Goal: Transaction & Acquisition: Purchase product/service

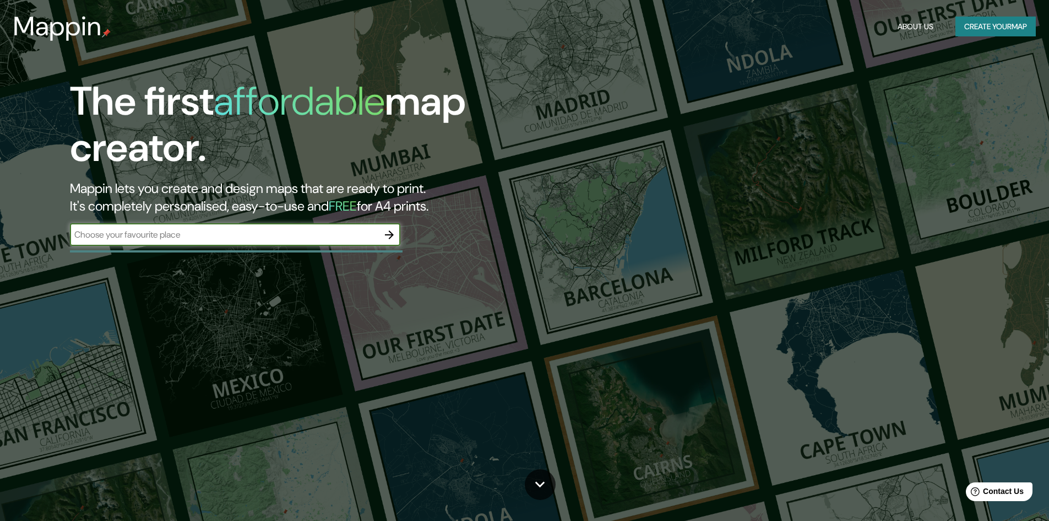
click at [351, 236] on input "text" at bounding box center [224, 234] width 308 height 13
type input "cusco"
click at [386, 236] on icon "button" at bounding box center [389, 234] width 13 height 13
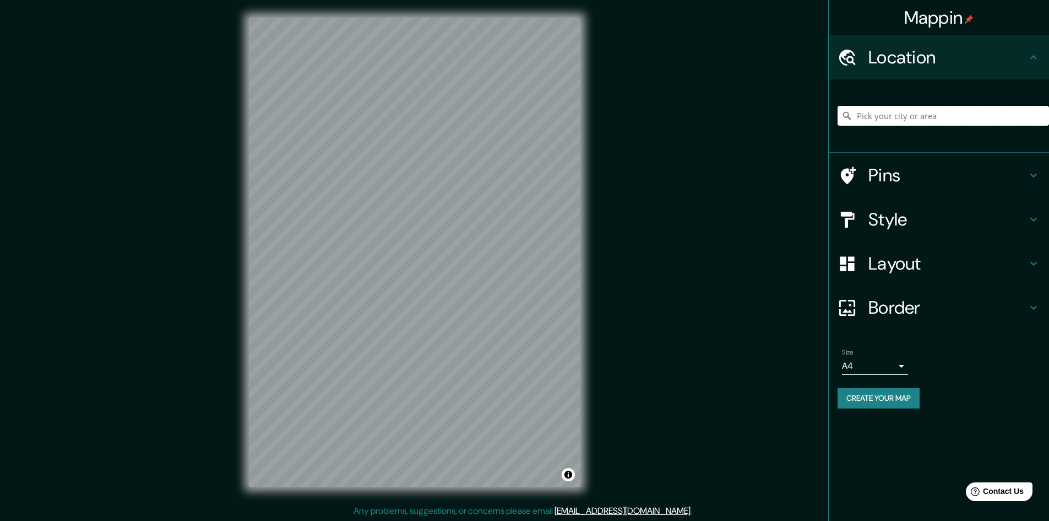
click at [895, 118] on input "Pick your city or area" at bounding box center [944, 116] width 212 height 20
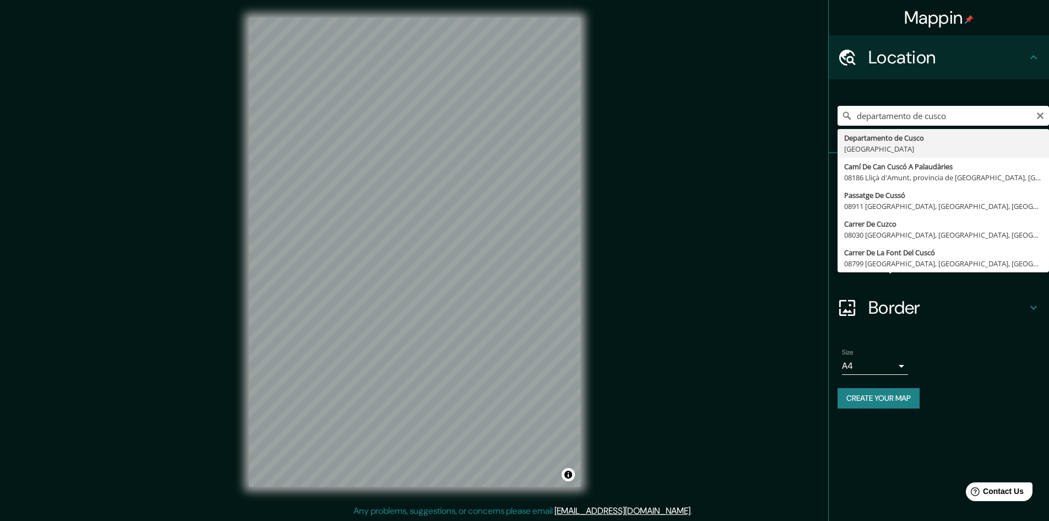
type input "Departamento de [GEOGRAPHIC_DATA], [GEOGRAPHIC_DATA]"
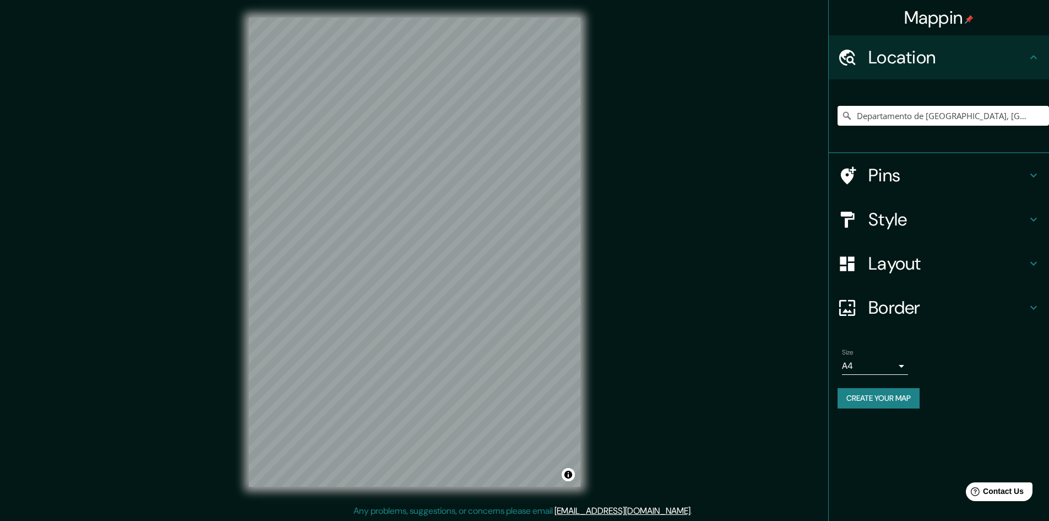
click at [896, 223] on h4 "Style" at bounding box center [948, 219] width 159 height 22
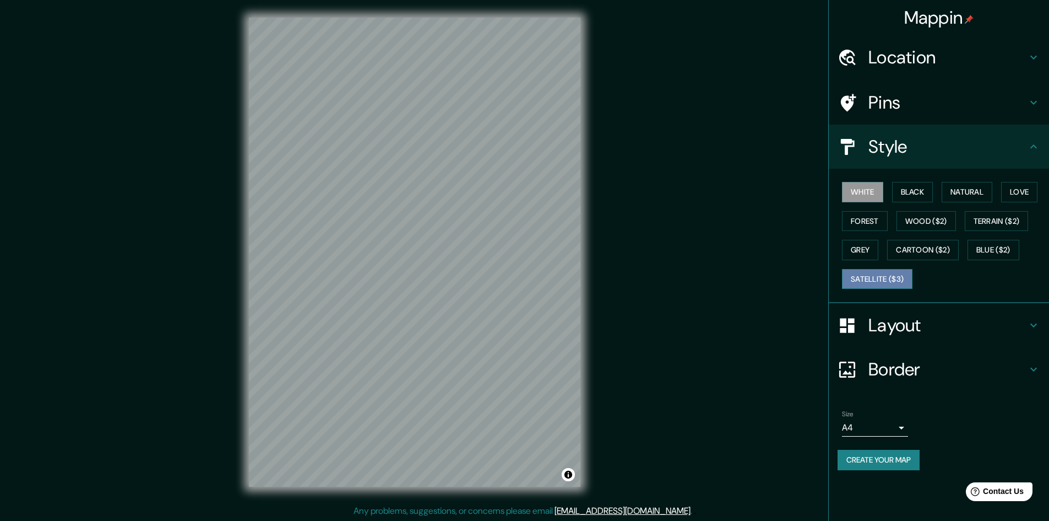
click at [898, 273] on button "Satellite ($3)" at bounding box center [877, 279] width 71 height 20
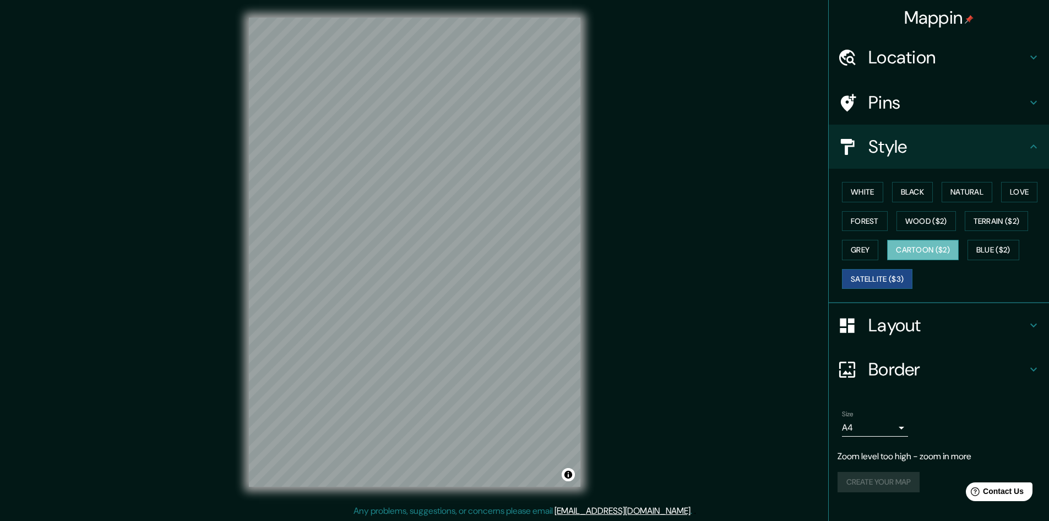
click at [924, 246] on button "Cartoon ($2)" at bounding box center [923, 250] width 72 height 20
click at [971, 246] on button "Blue ($2)" at bounding box center [994, 250] width 52 height 20
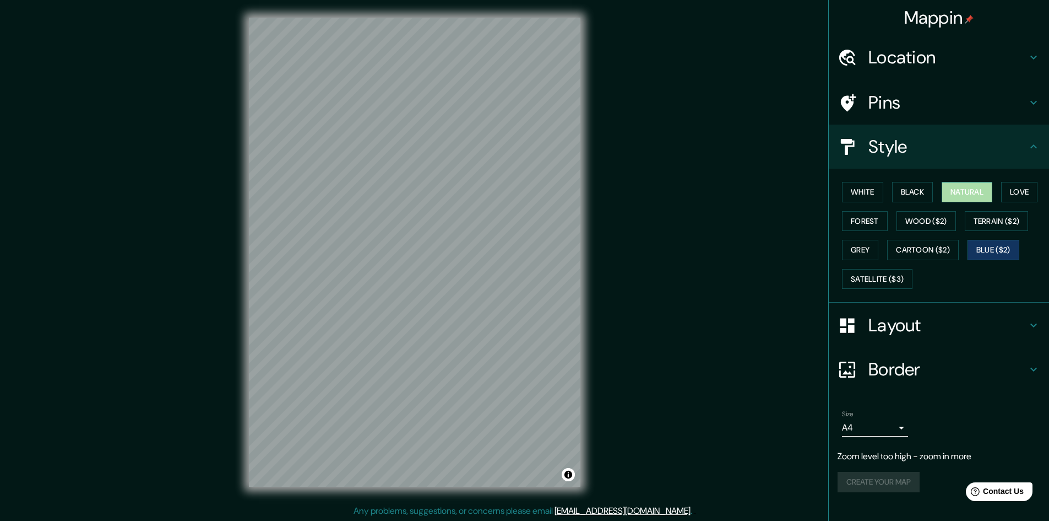
click at [966, 189] on button "Natural" at bounding box center [967, 192] width 51 height 20
click at [925, 216] on button "Wood ($2)" at bounding box center [926, 221] width 59 height 20
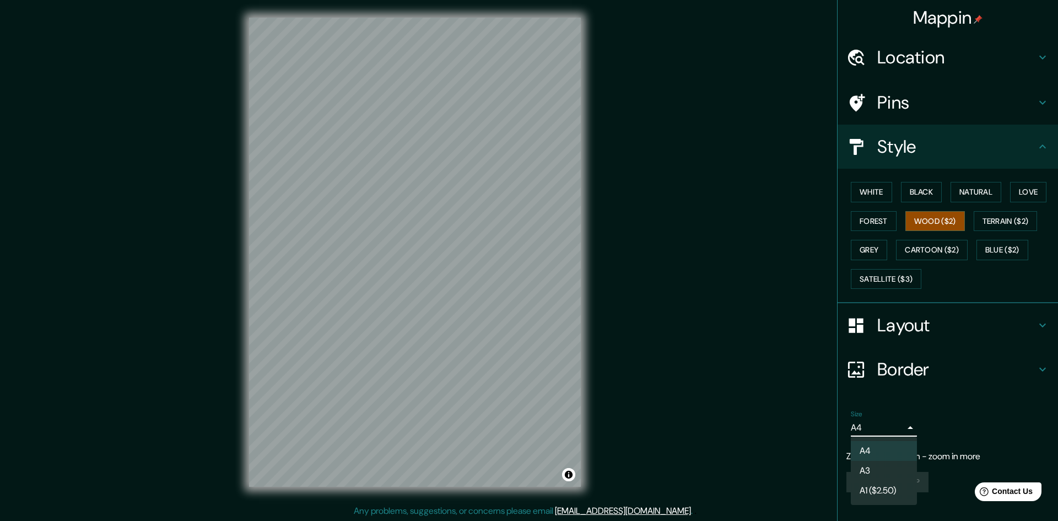
click at [867, 432] on body "Mappin Location [GEOGRAPHIC_DATA], [GEOGRAPHIC_DATA] Pins Style White Black Nat…" at bounding box center [529, 260] width 1058 height 521
click at [875, 465] on li "A3" at bounding box center [884, 471] width 66 height 20
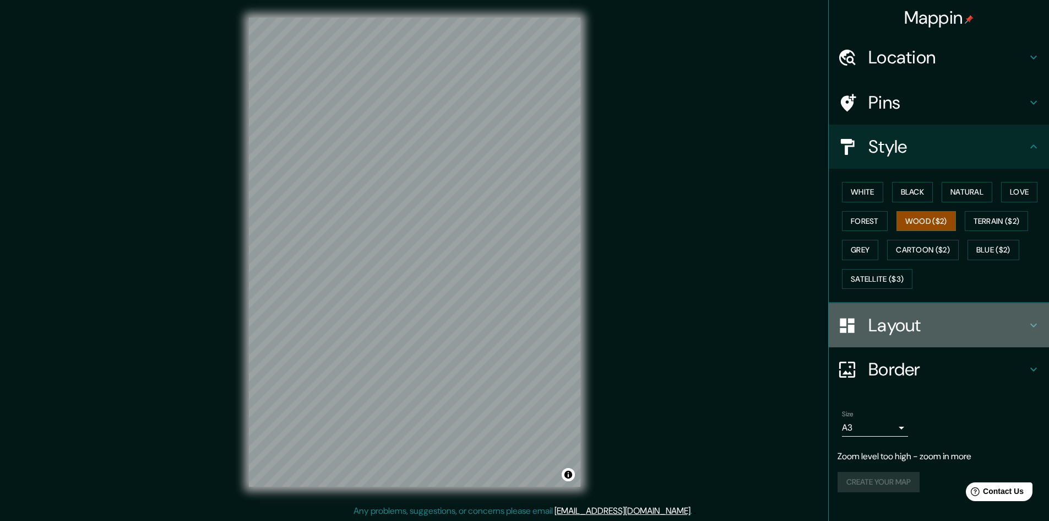
click at [892, 330] on h4 "Layout" at bounding box center [948, 325] width 159 height 22
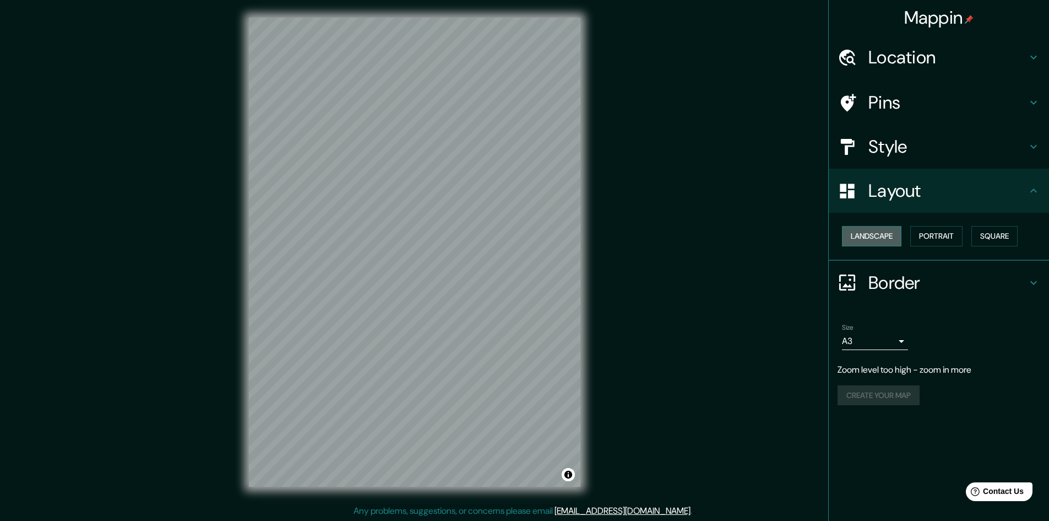
click at [888, 232] on button "Landscape" at bounding box center [871, 236] width 59 height 20
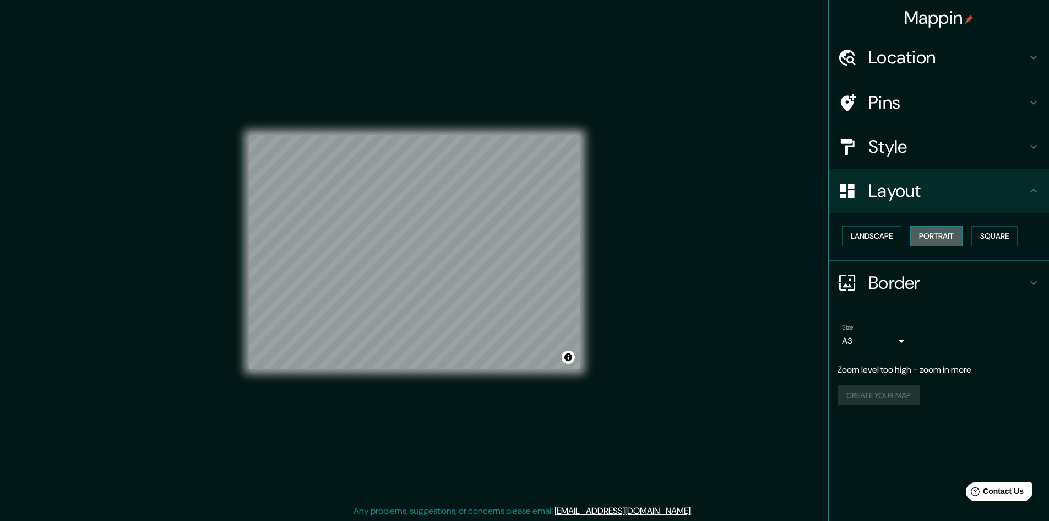
click at [939, 233] on button "Portrait" at bounding box center [937, 236] width 52 height 20
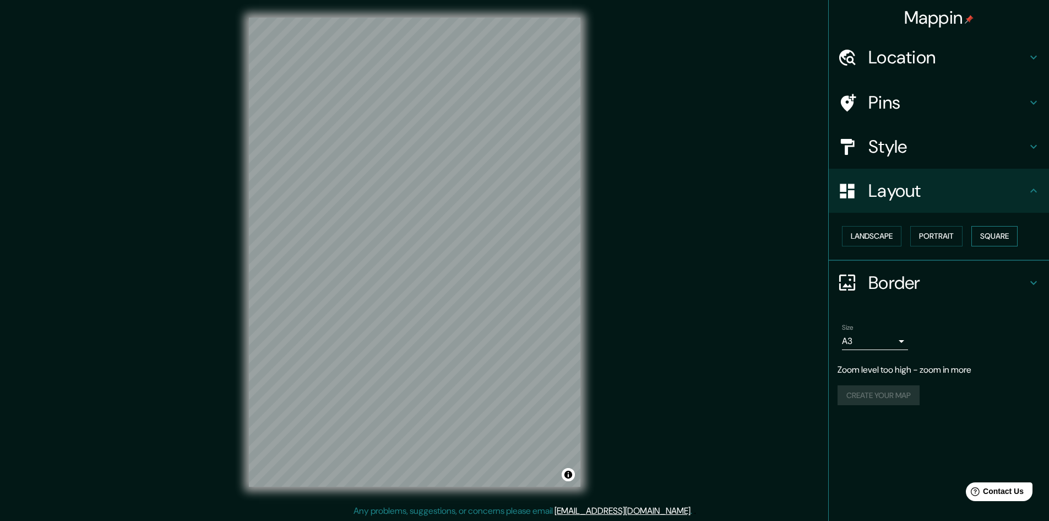
click at [993, 236] on button "Square" at bounding box center [995, 236] width 46 height 20
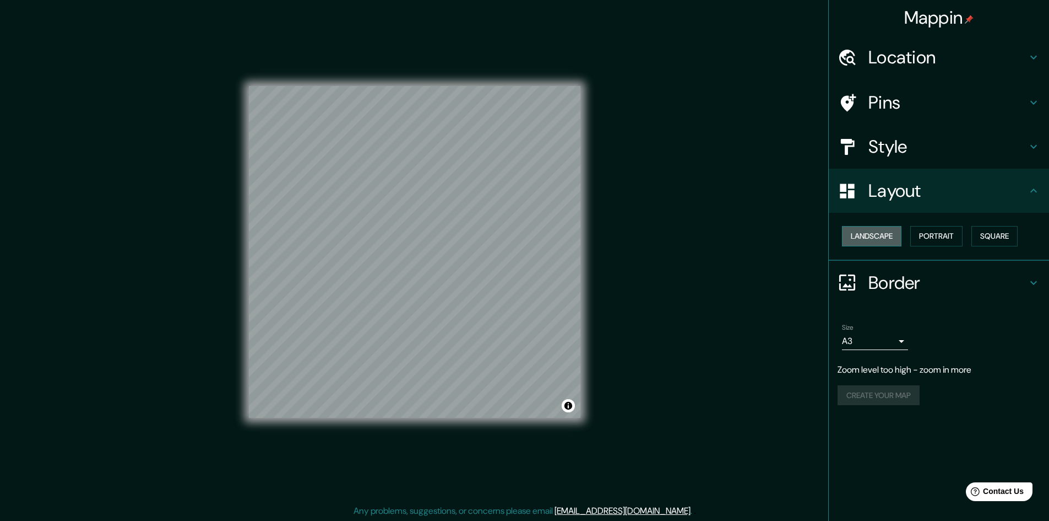
click at [873, 237] on button "Landscape" at bounding box center [871, 236] width 59 height 20
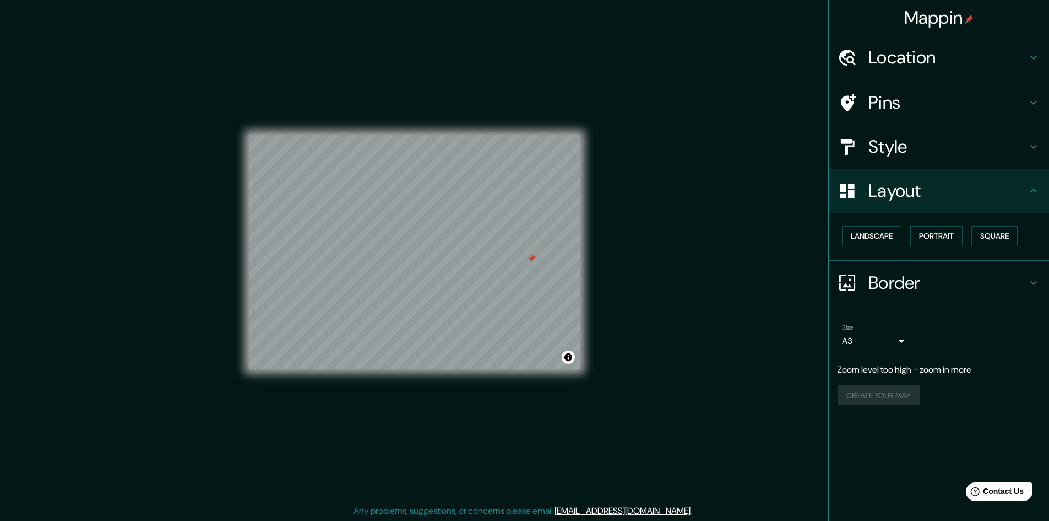
drag, startPoint x: 581, startPoint y: 136, endPoint x: 608, endPoint y: 110, distance: 37.8
click at [608, 110] on div "Mappin Location [GEOGRAPHIC_DATA], [GEOGRAPHIC_DATA] Pins Style Layout Landscap…" at bounding box center [524, 261] width 1049 height 522
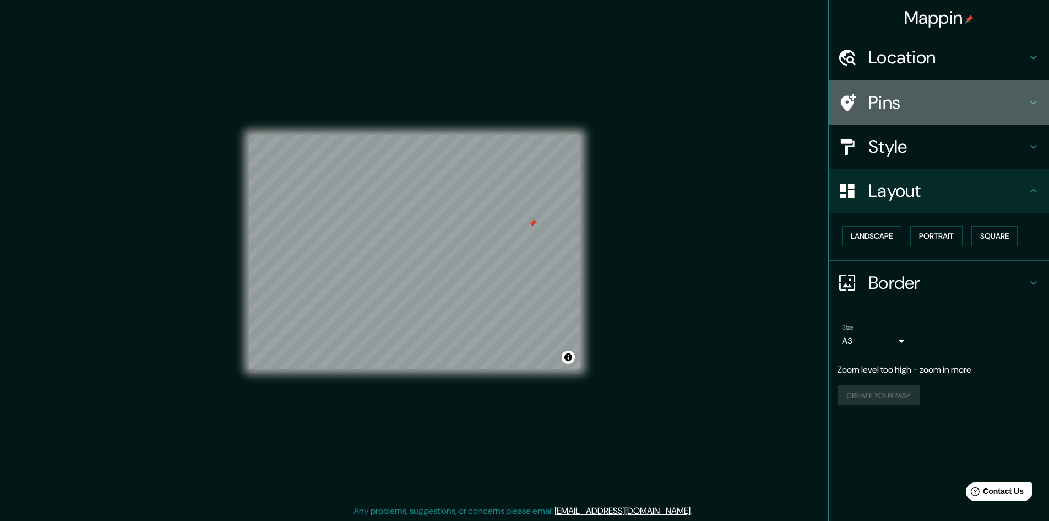
click at [887, 97] on h4 "Pins" at bounding box center [948, 102] width 159 height 22
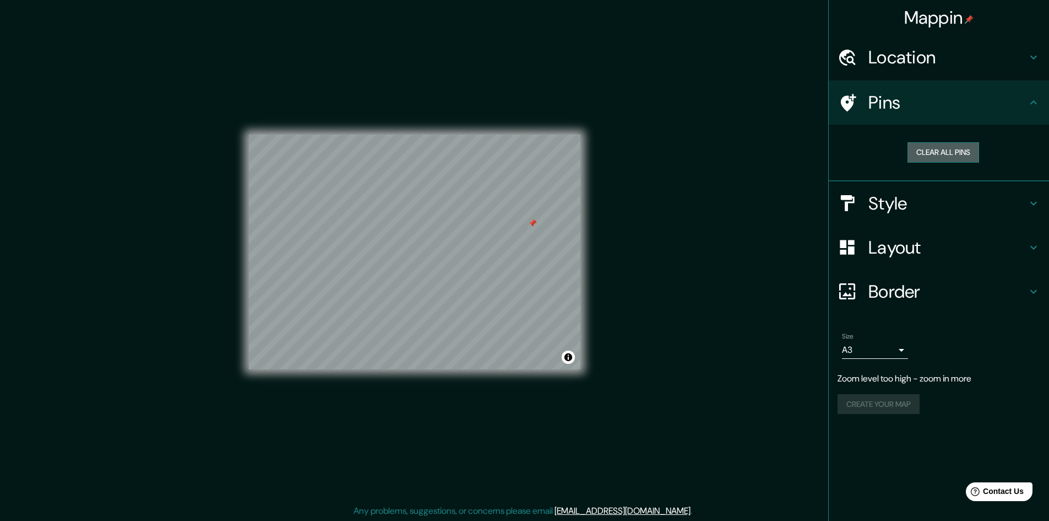
click at [938, 145] on button "Clear all pins" at bounding box center [944, 152] width 72 height 20
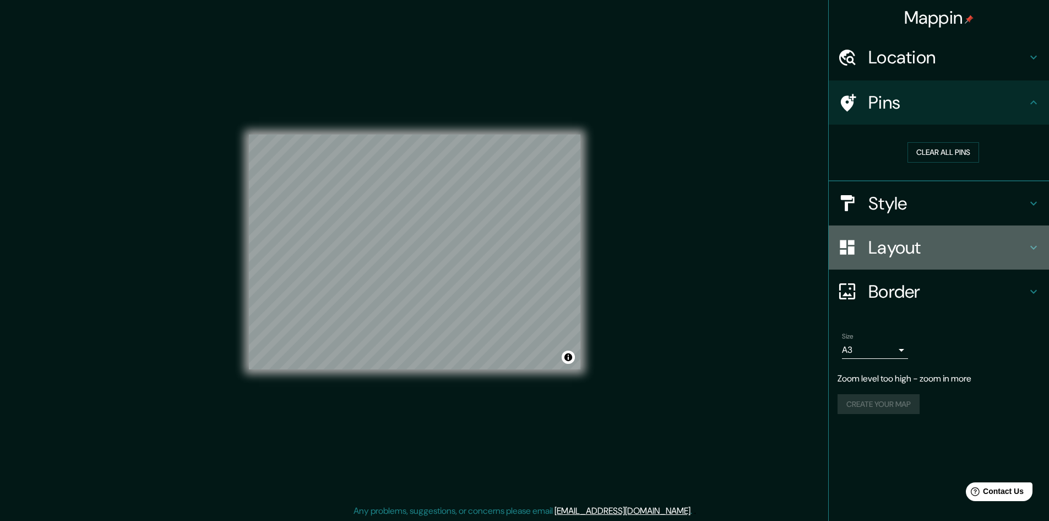
click at [895, 257] on h4 "Layout" at bounding box center [948, 247] width 159 height 22
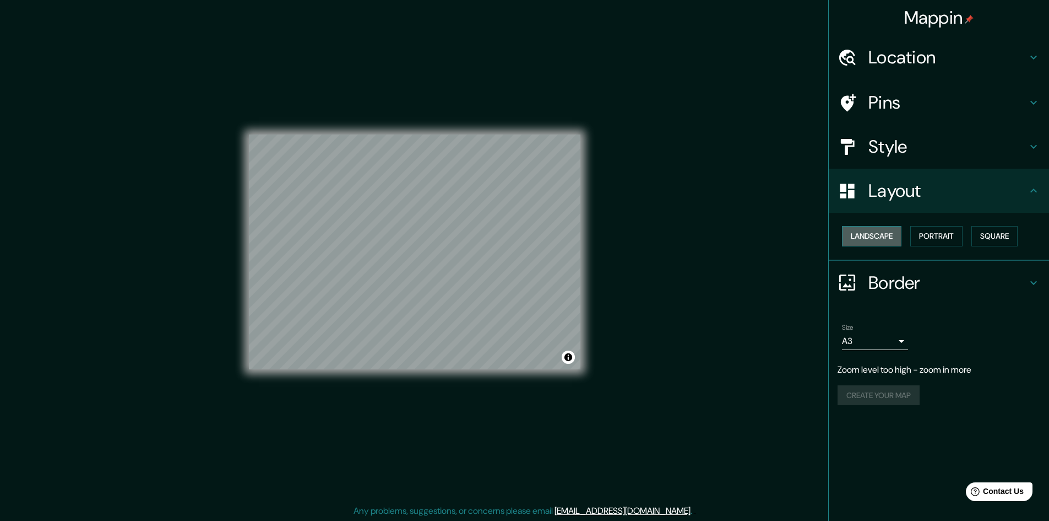
click at [880, 237] on button "Landscape" at bounding box center [871, 236] width 59 height 20
click at [939, 234] on button "Portrait" at bounding box center [937, 236] width 52 height 20
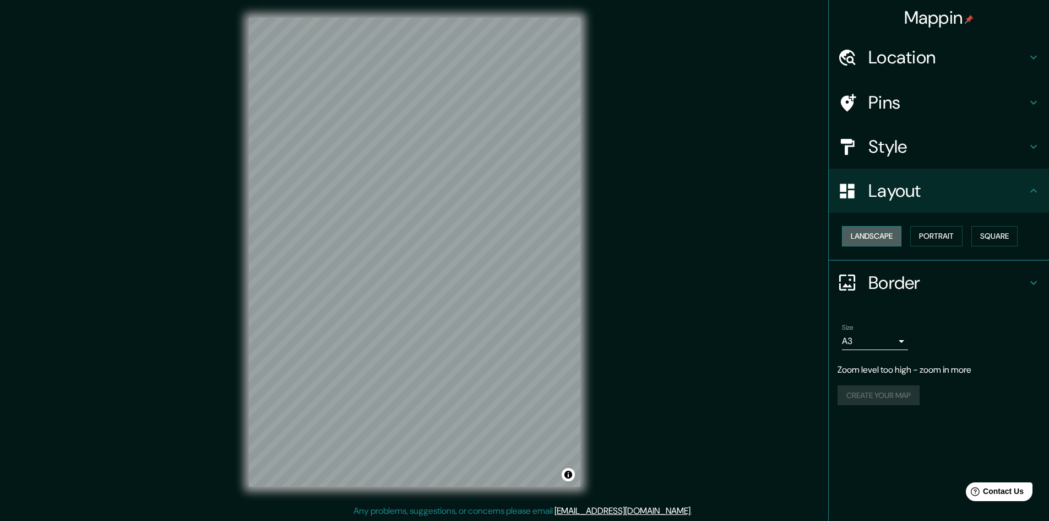
click at [884, 234] on button "Landscape" at bounding box center [871, 236] width 59 height 20
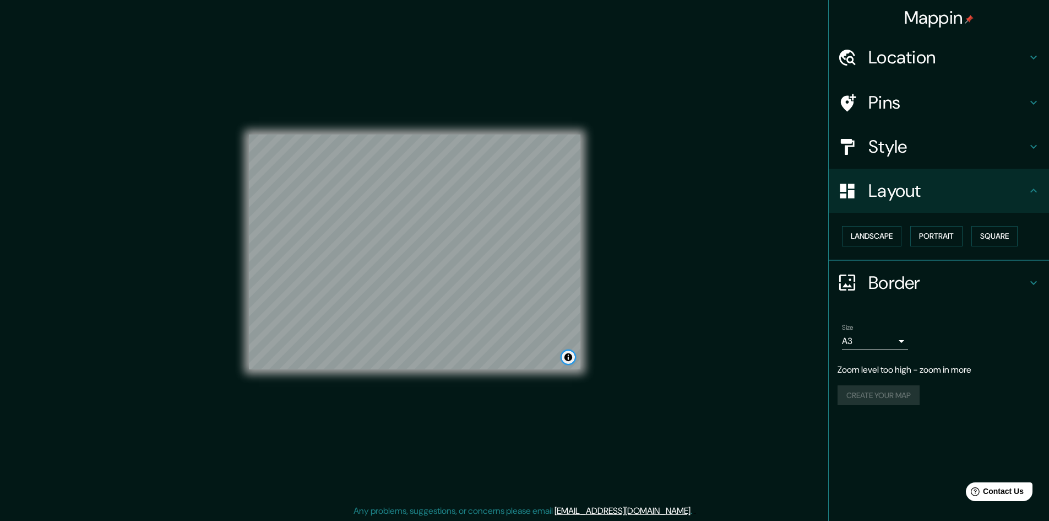
click at [571, 358] on button "Toggle attribution" at bounding box center [568, 356] width 13 height 13
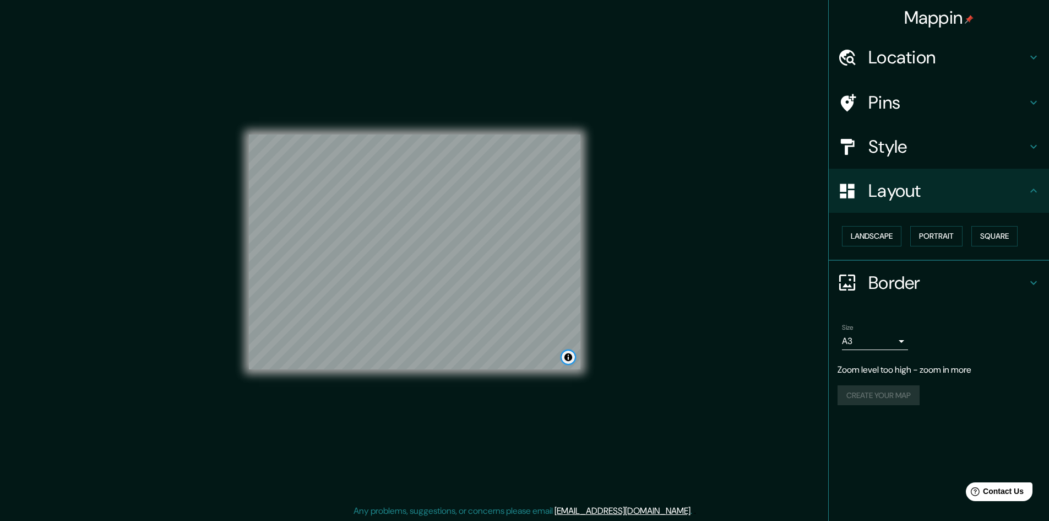
click at [571, 358] on button "Toggle attribution" at bounding box center [568, 356] width 13 height 13
click at [544, 342] on div "Mappin Location [GEOGRAPHIC_DATA], [GEOGRAPHIC_DATA] Pins Style Layout Landscap…" at bounding box center [524, 261] width 1049 height 522
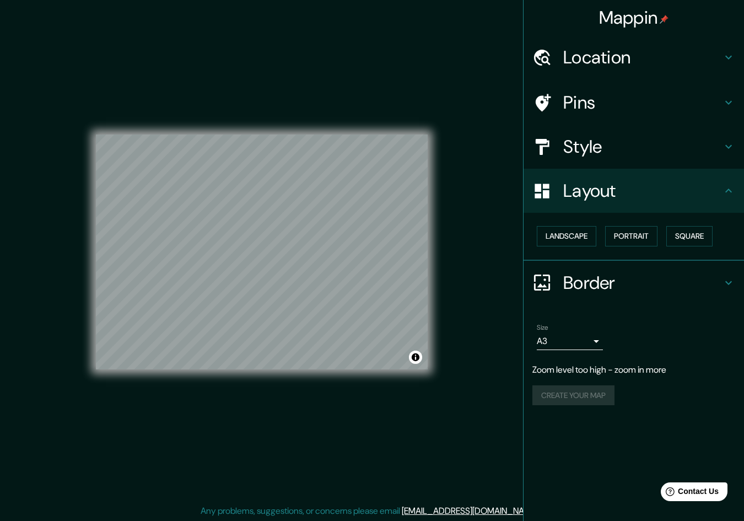
click at [362, 381] on div "© Mapbox © OpenStreetMap Improve this map" at bounding box center [262, 252] width 332 height 469
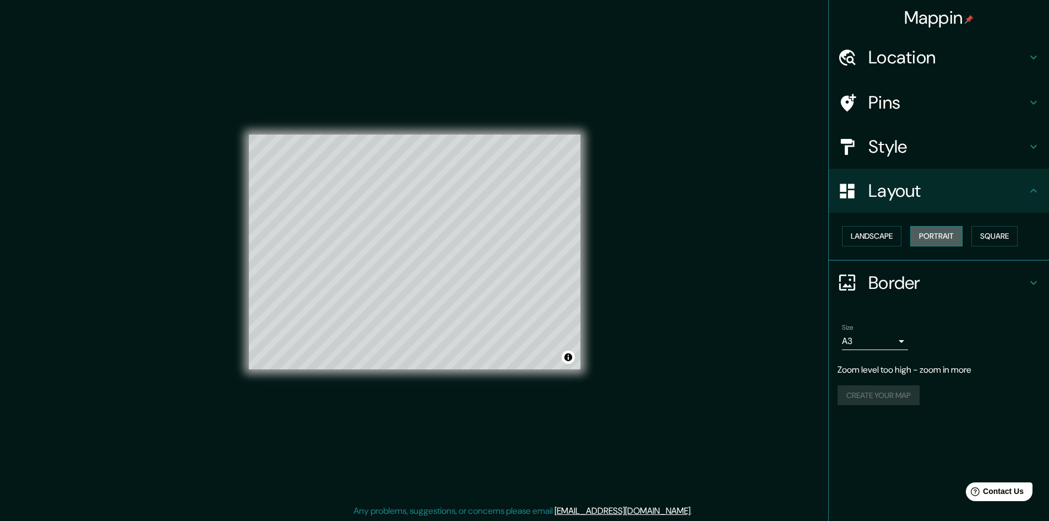
click at [947, 234] on button "Portrait" at bounding box center [937, 236] width 52 height 20
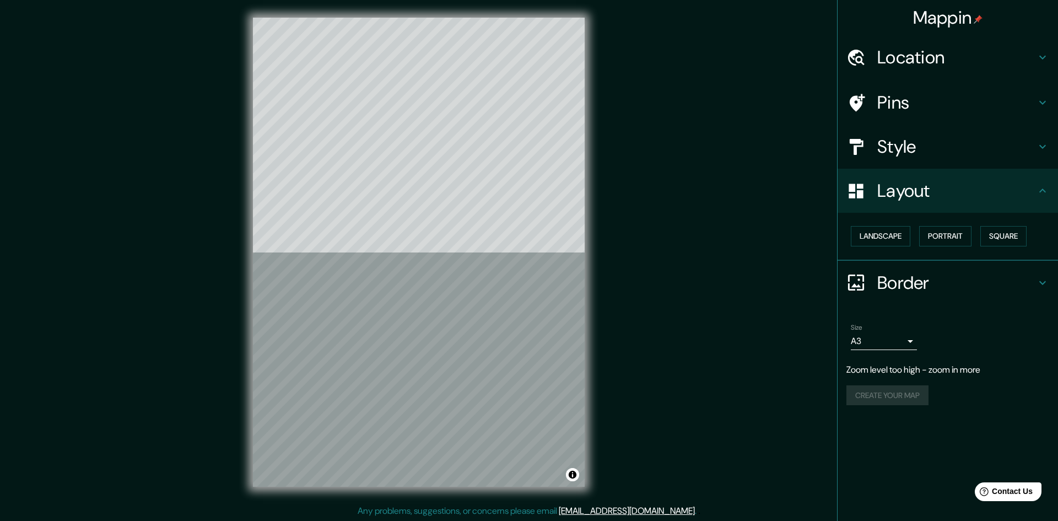
click at [882, 338] on body "Mappin Location [GEOGRAPHIC_DATA], [GEOGRAPHIC_DATA] Pins Style Layout Landscap…" at bounding box center [529, 260] width 1058 height 521
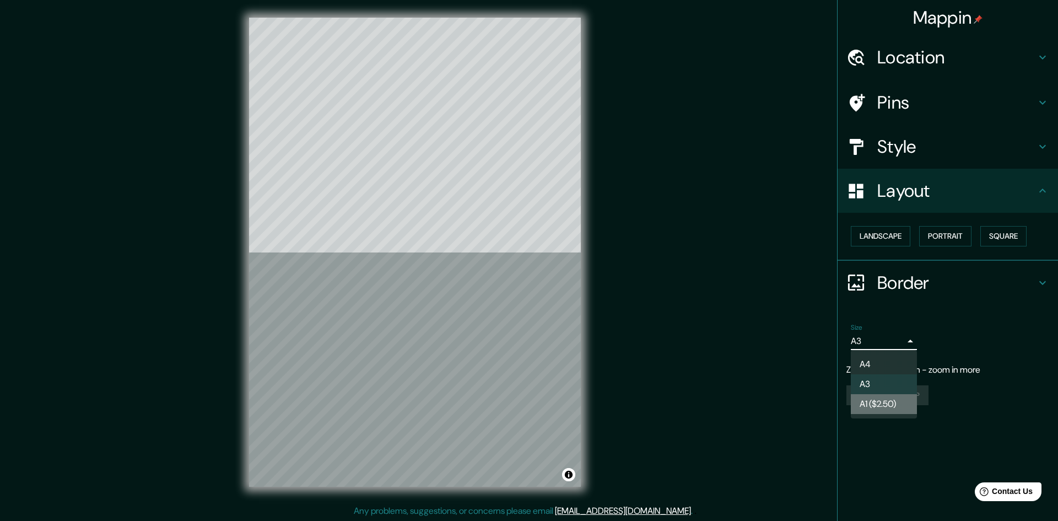
click at [879, 398] on li "A1 ($2.50)" at bounding box center [884, 404] width 66 height 20
type input "a3"
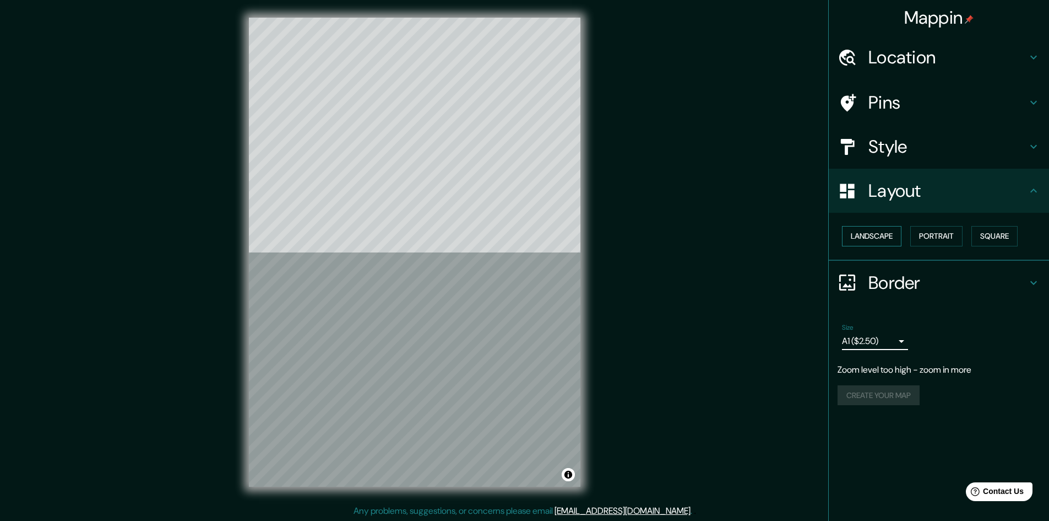
click at [882, 235] on button "Landscape" at bounding box center [871, 236] width 59 height 20
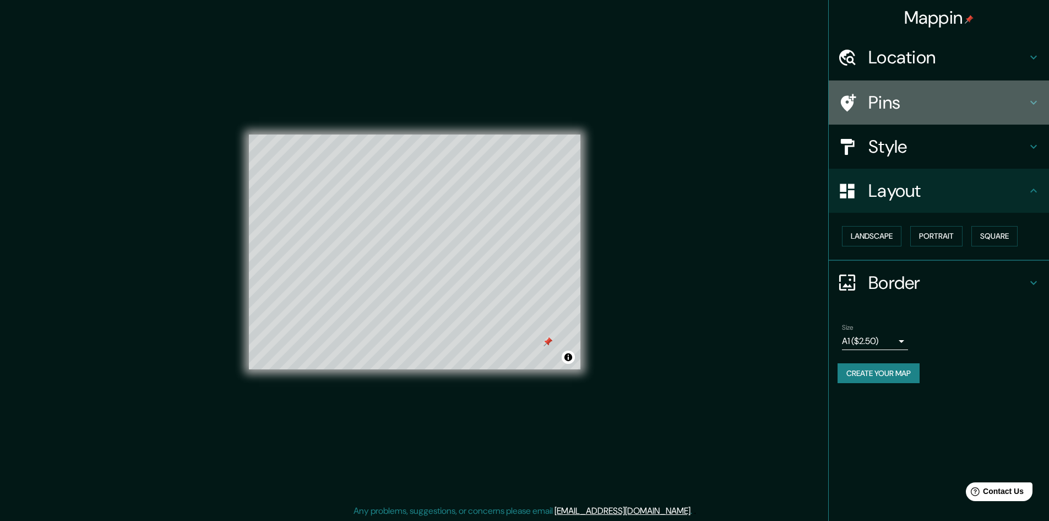
click at [880, 104] on h4 "Pins" at bounding box center [948, 102] width 159 height 22
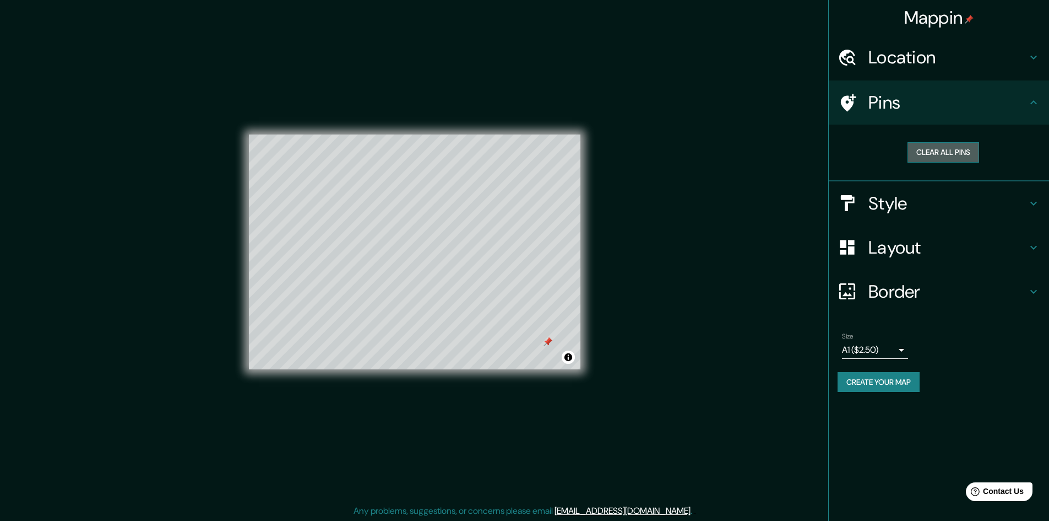
click at [923, 155] on button "Clear all pins" at bounding box center [944, 152] width 72 height 20
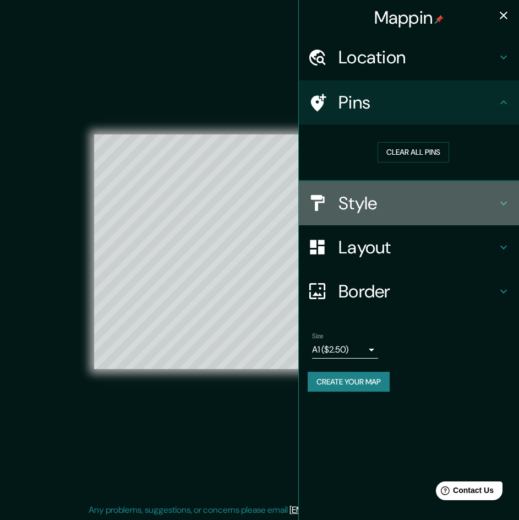
click at [319, 189] on div "Style" at bounding box center [409, 203] width 220 height 44
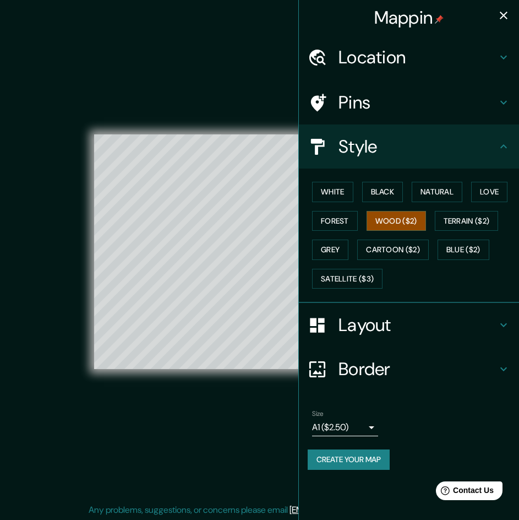
click at [391, 180] on div "White Black Natural Love Forest Wood ($2) Terrain ($2) Grey Cartoon ($2) Blue (…" at bounding box center [414, 235] width 212 height 116
click at [381, 192] on button "Black" at bounding box center [382, 192] width 41 height 20
click at [351, 192] on button "White" at bounding box center [332, 192] width 41 height 20
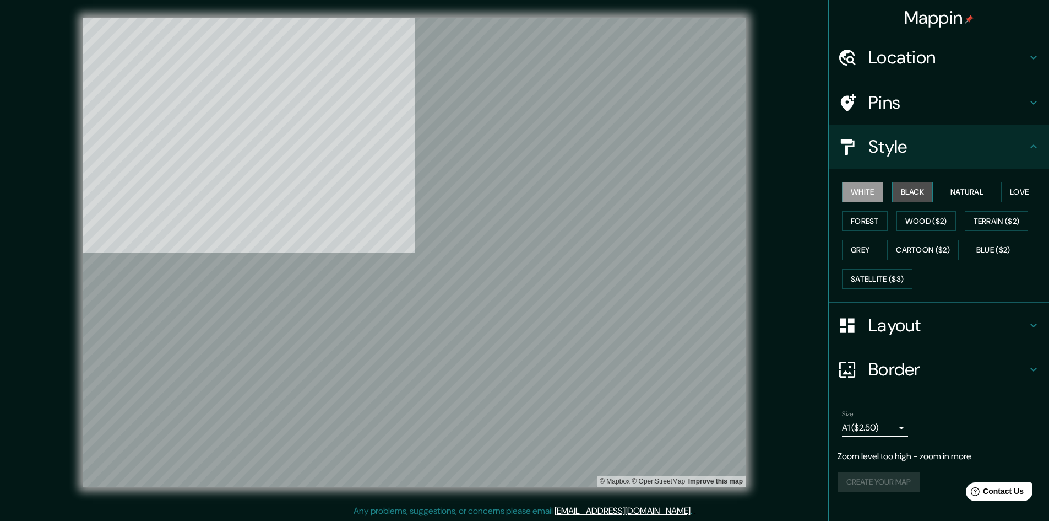
click at [914, 194] on button "Black" at bounding box center [912, 192] width 41 height 20
click at [967, 192] on button "Natural" at bounding box center [967, 192] width 51 height 20
click at [1029, 193] on button "Love" at bounding box center [1019, 192] width 36 height 20
click at [873, 214] on button "Forest" at bounding box center [865, 221] width 46 height 20
click at [917, 226] on button "Wood ($2)" at bounding box center [926, 221] width 59 height 20
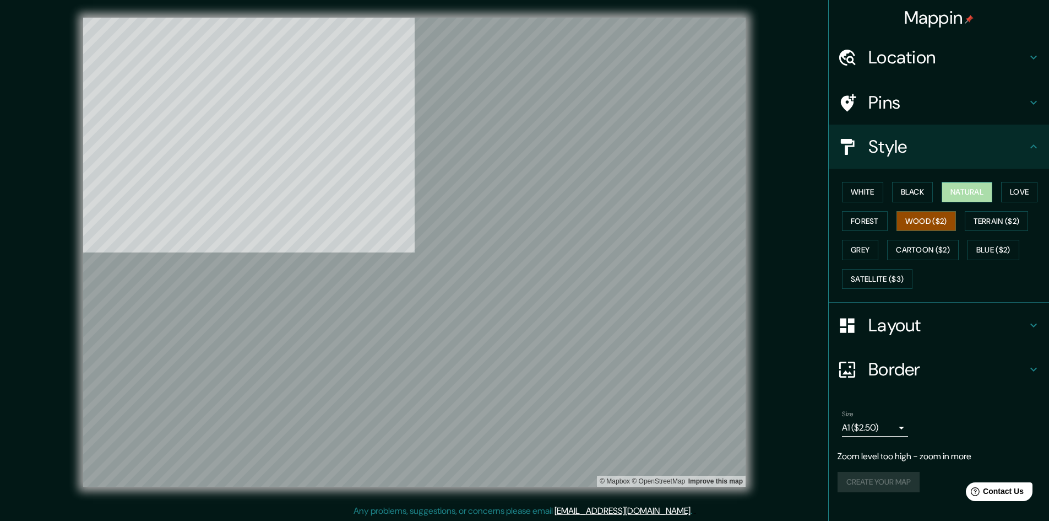
click at [977, 198] on button "Natural" at bounding box center [967, 192] width 51 height 20
click at [917, 240] on button "Cartoon ($2)" at bounding box center [923, 250] width 72 height 20
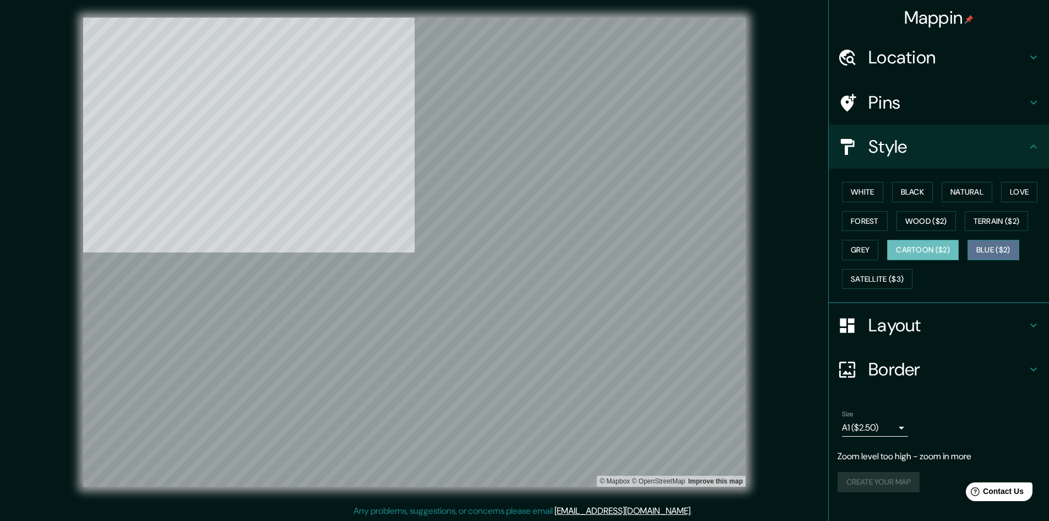
click at [997, 250] on button "Blue ($2)" at bounding box center [994, 250] width 52 height 20
click at [970, 290] on div "White Black Natural Love Forest Wood ($2) Terrain ($2) Grey Cartoon ($2) Blue (…" at bounding box center [944, 235] width 212 height 116
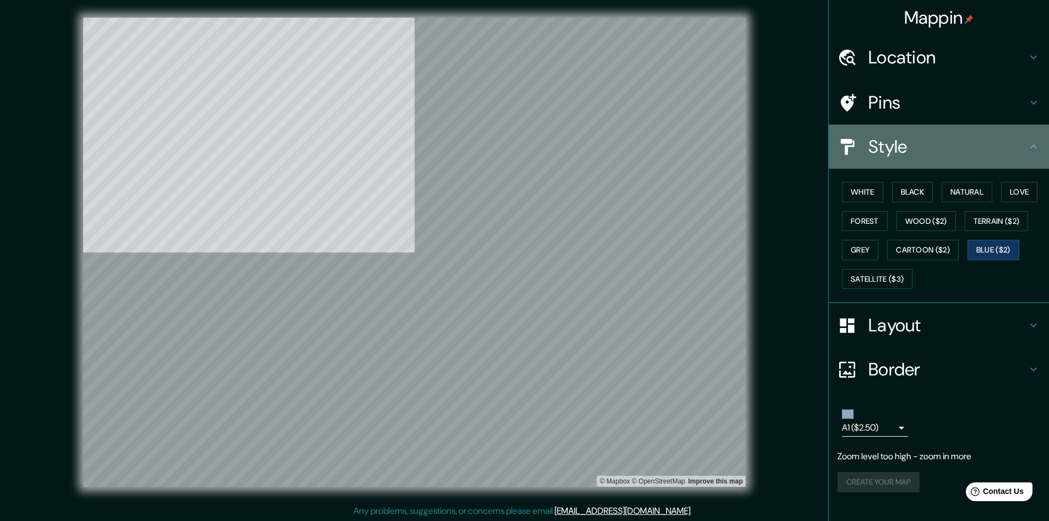
click at [929, 147] on h4 "Style" at bounding box center [948, 147] width 159 height 22
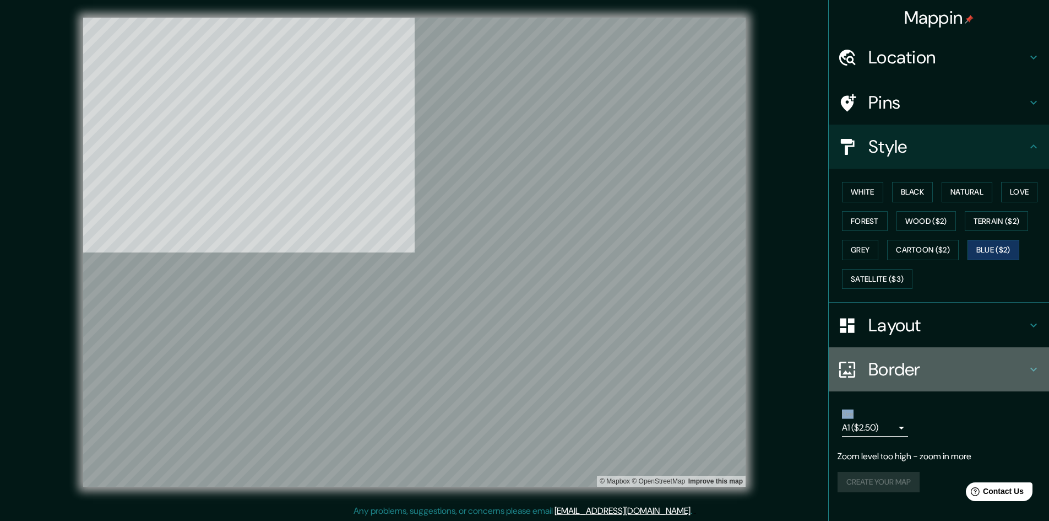
drag, startPoint x: 929, startPoint y: 147, endPoint x: 1010, endPoint y: 347, distance: 216.2
click at [1010, 347] on div "Border" at bounding box center [939, 369] width 220 height 44
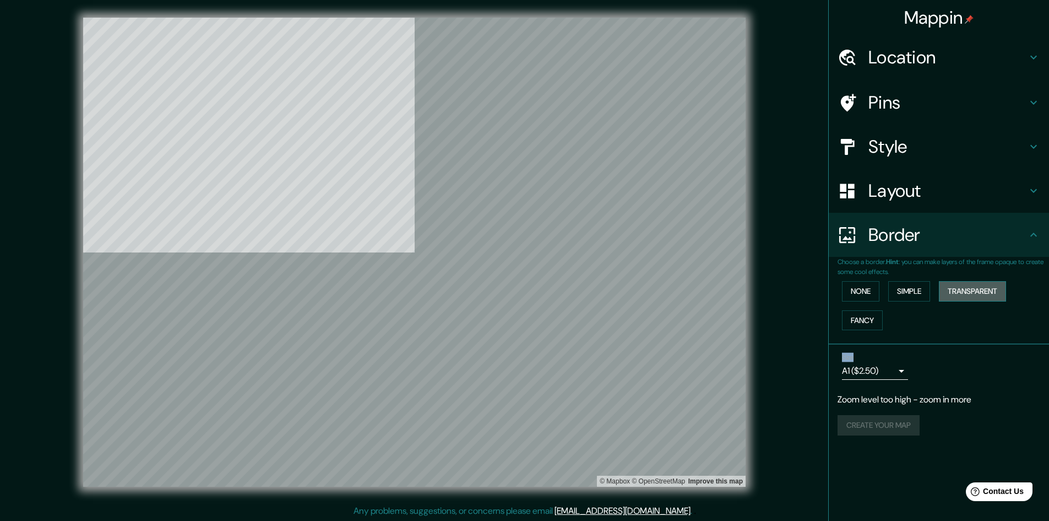
click at [965, 285] on button "Transparent" at bounding box center [972, 291] width 67 height 20
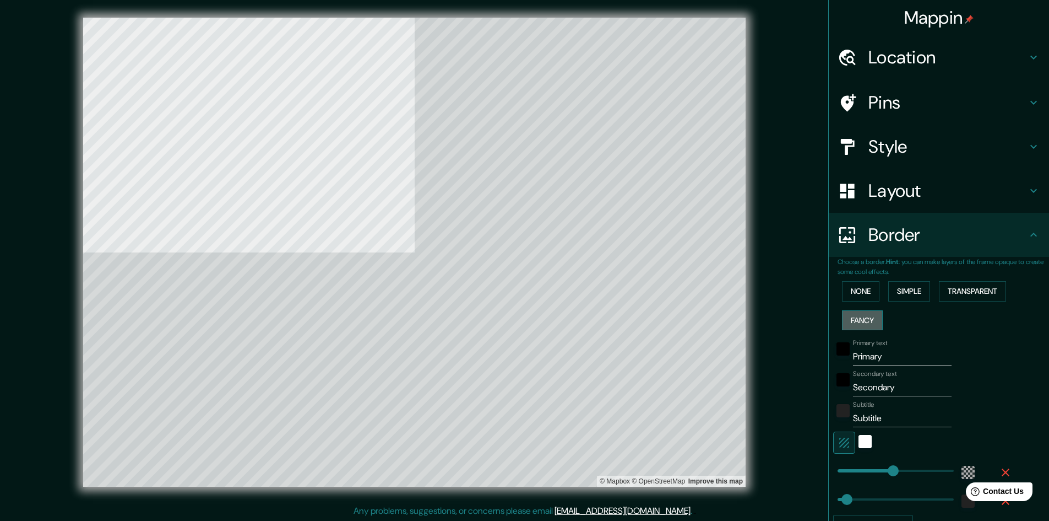
click at [853, 319] on button "Fancy" at bounding box center [862, 320] width 41 height 20
click at [915, 291] on button "Simple" at bounding box center [910, 291] width 42 height 20
click at [848, 294] on button "None" at bounding box center [860, 291] width 37 height 20
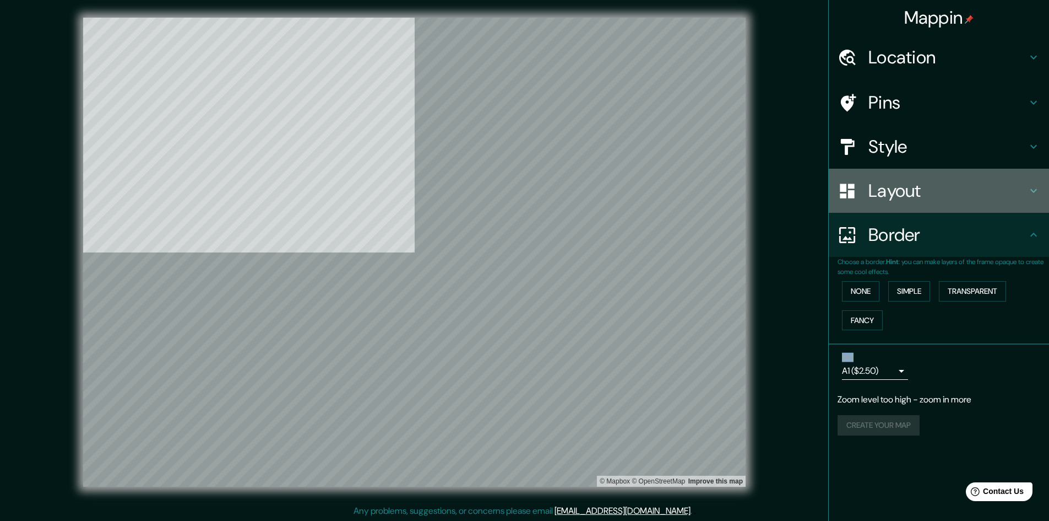
click at [881, 192] on h4 "Layout" at bounding box center [948, 191] width 159 height 22
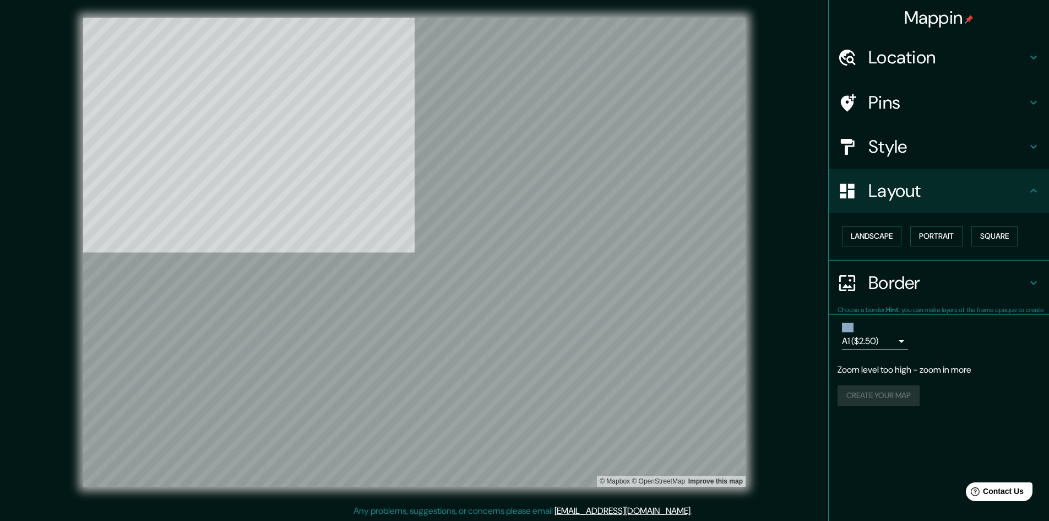
click at [881, 192] on h4 "Layout" at bounding box center [948, 191] width 159 height 22
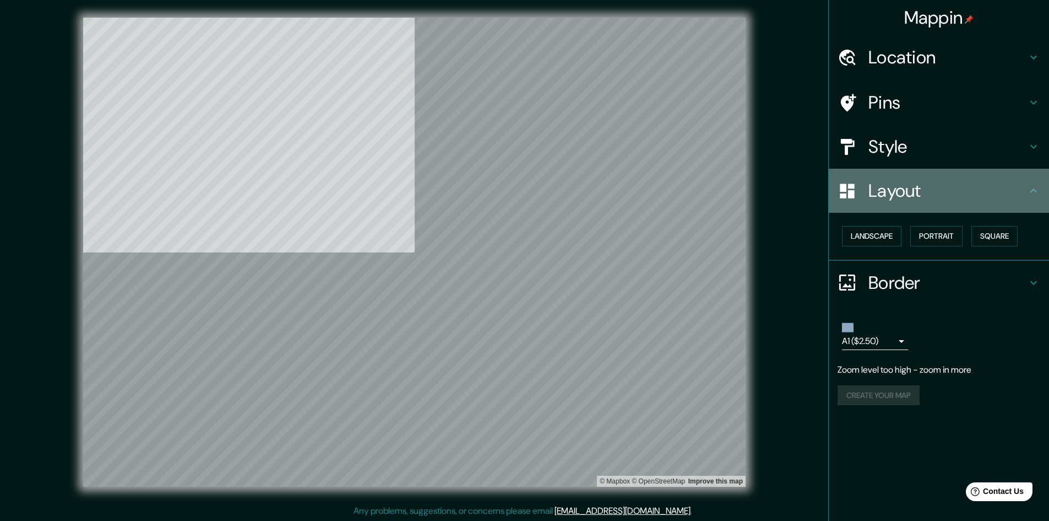
click at [881, 192] on h4 "Layout" at bounding box center [948, 191] width 159 height 22
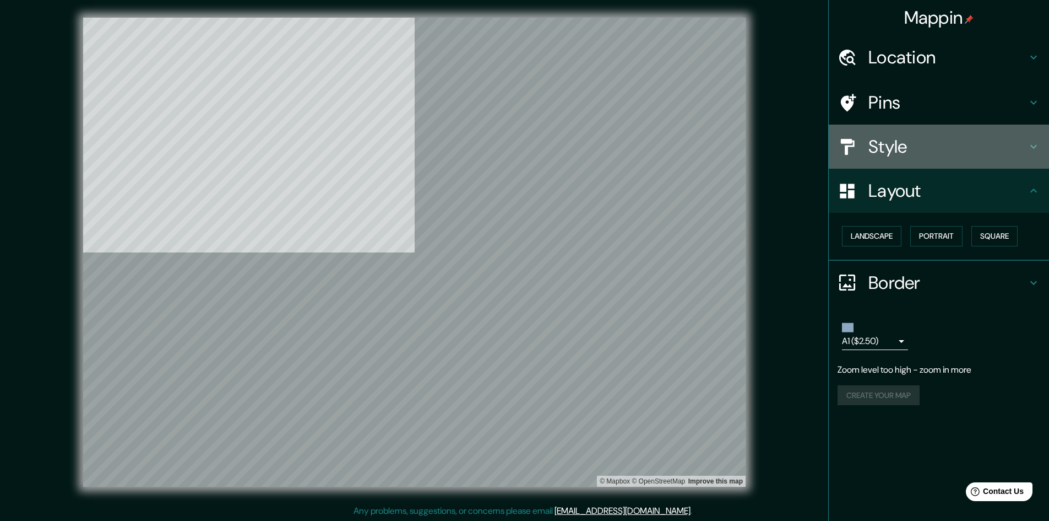
click at [875, 164] on div "Style" at bounding box center [939, 146] width 220 height 44
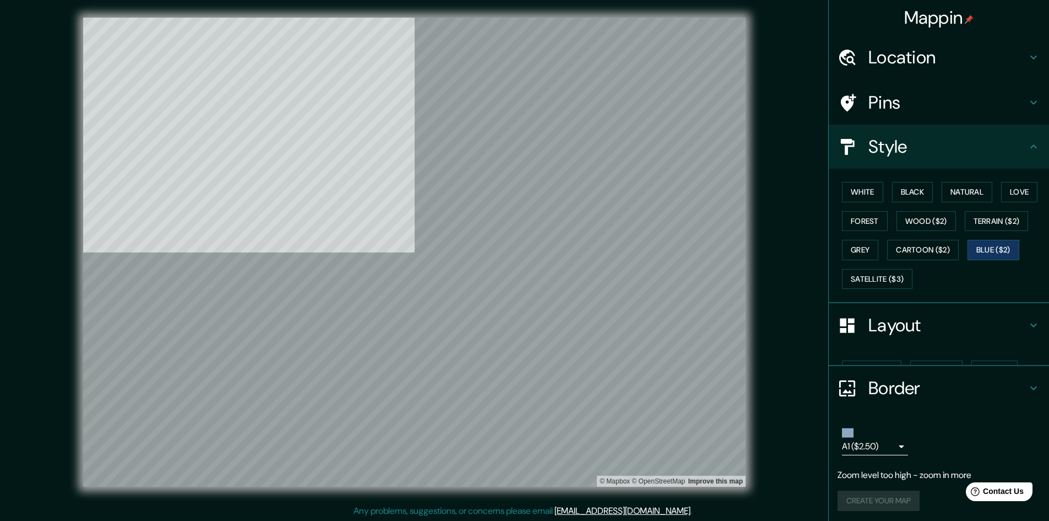
click at [868, 150] on div at bounding box center [853, 146] width 31 height 19
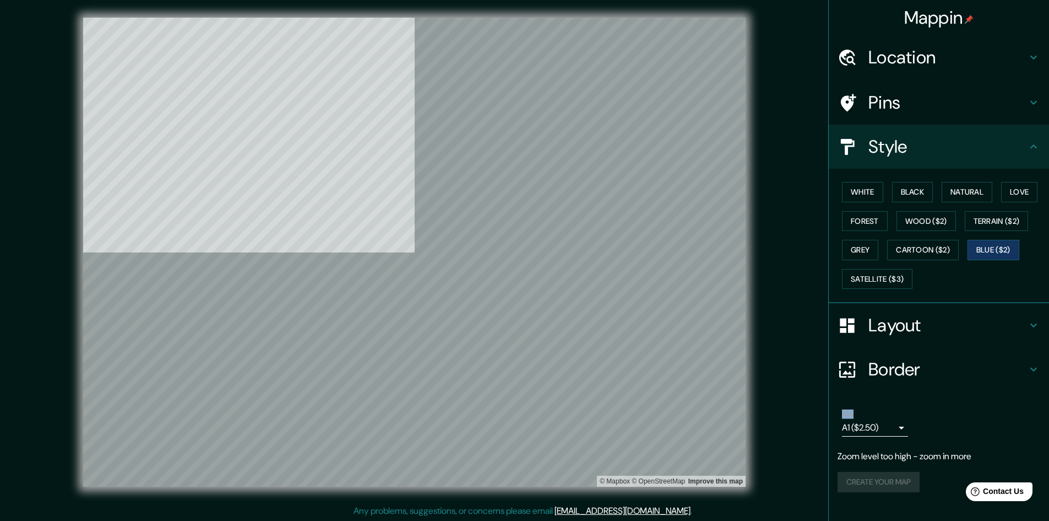
click at [868, 150] on div at bounding box center [853, 146] width 31 height 19
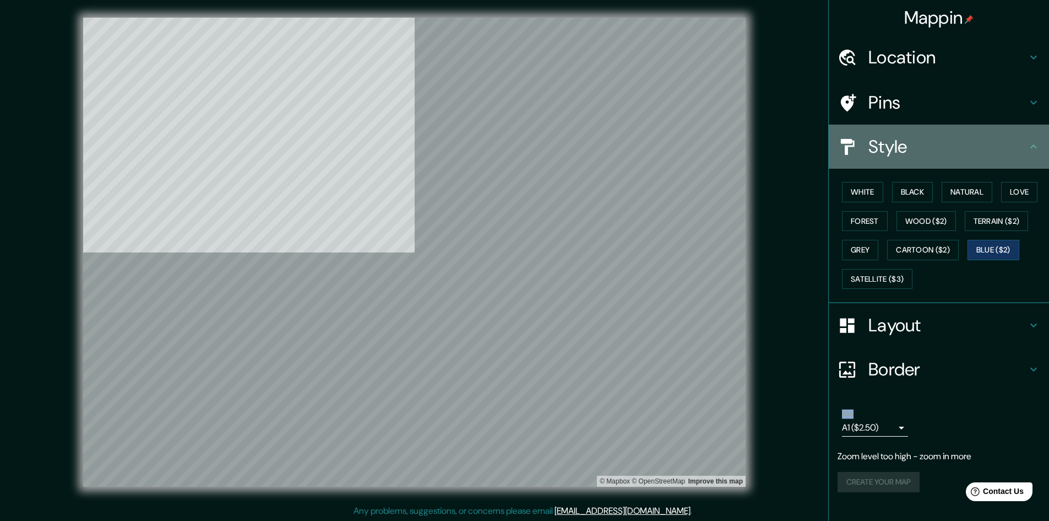
click at [868, 150] on div at bounding box center [853, 146] width 31 height 19
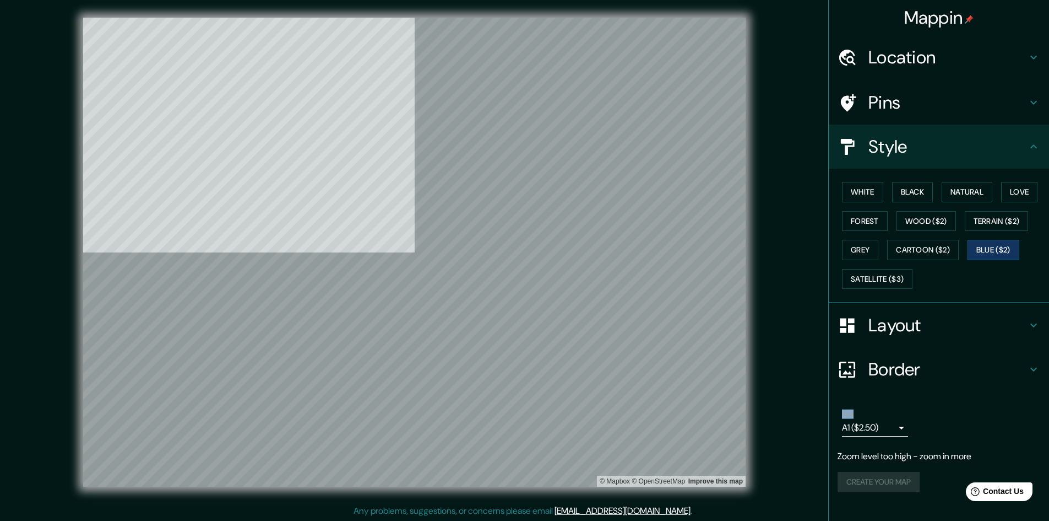
click at [868, 150] on div at bounding box center [853, 146] width 31 height 19
click at [901, 243] on button "Cartoon ($2)" at bounding box center [923, 250] width 72 height 20
click at [857, 253] on button "Grey" at bounding box center [860, 250] width 36 height 20
click at [881, 274] on button "Satellite ($3)" at bounding box center [877, 279] width 71 height 20
click at [965, 185] on button "Natural" at bounding box center [967, 192] width 51 height 20
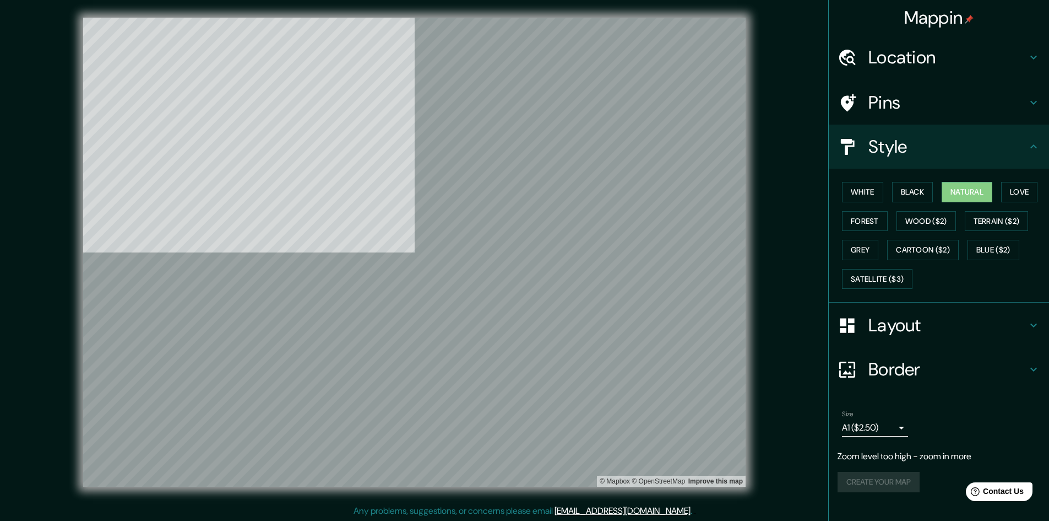
click at [691, 248] on div "© Mapbox © OpenStreetMap Improve this map" at bounding box center [414, 252] width 945 height 469
click at [919, 191] on button "Black" at bounding box center [912, 192] width 41 height 20
click at [929, 219] on button "Wood ($2)" at bounding box center [926, 221] width 59 height 20
click at [978, 192] on button "Natural" at bounding box center [967, 192] width 51 height 20
click at [865, 186] on button "White" at bounding box center [862, 192] width 41 height 20
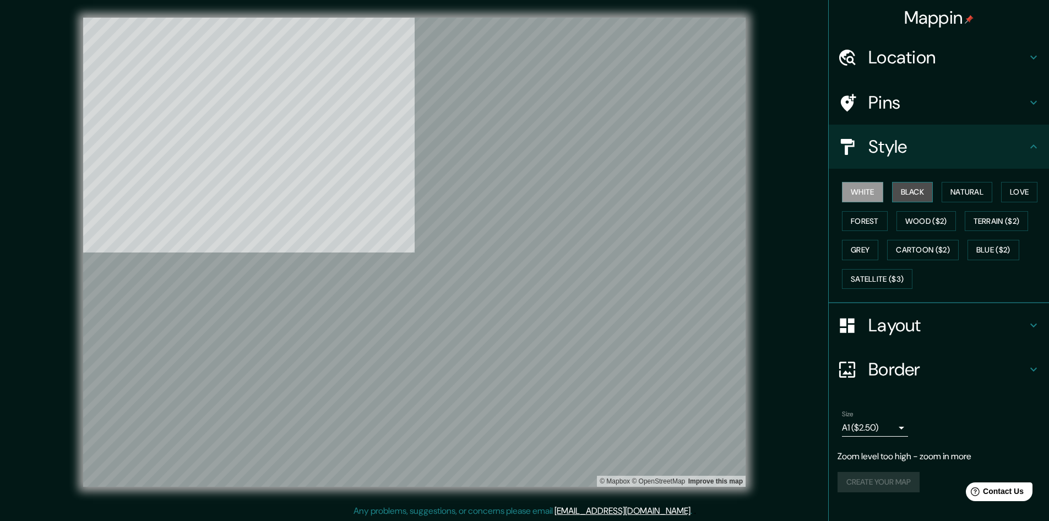
click at [914, 191] on button "Black" at bounding box center [912, 192] width 41 height 20
click at [1025, 188] on button "Love" at bounding box center [1019, 192] width 36 height 20
click at [998, 223] on button "Terrain ($2)" at bounding box center [997, 221] width 64 height 20
click at [1003, 249] on button "Blue ($2)" at bounding box center [994, 250] width 52 height 20
click at [942, 246] on button "Cartoon ($2)" at bounding box center [923, 250] width 72 height 20
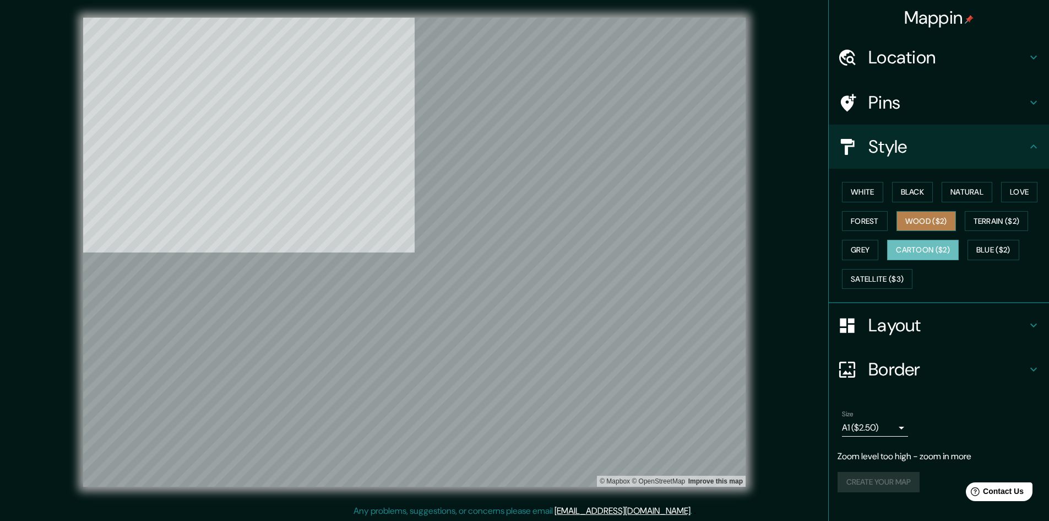
click at [922, 215] on button "Wood ($2)" at bounding box center [926, 221] width 59 height 20
click at [857, 224] on button "Forest" at bounding box center [865, 221] width 46 height 20
click at [924, 226] on button "Wood ($2)" at bounding box center [926, 221] width 59 height 20
